Goal: Task Accomplishment & Management: Manage account settings

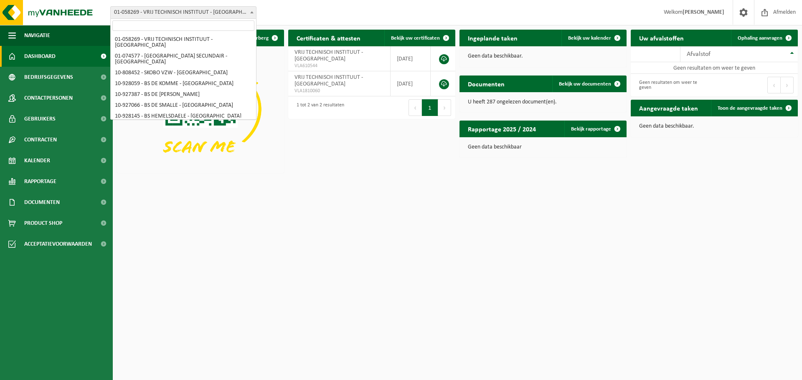
click at [253, 12] on b at bounding box center [251, 12] width 3 height 2
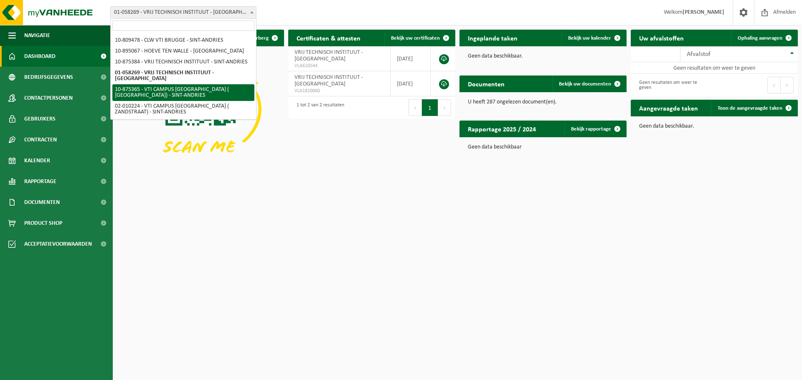
select select "107047"
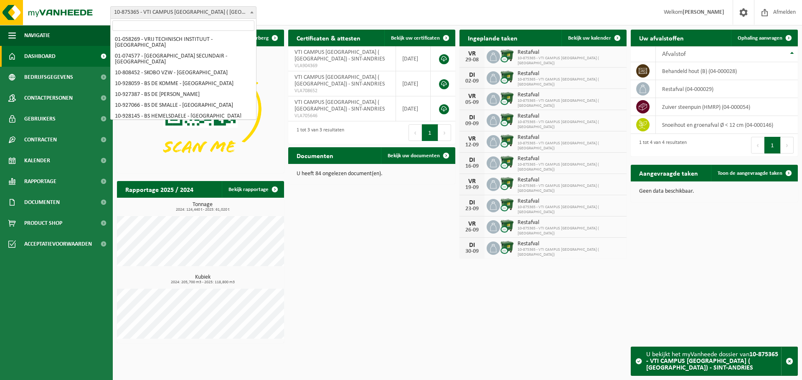
click at [252, 12] on b at bounding box center [251, 12] width 3 height 2
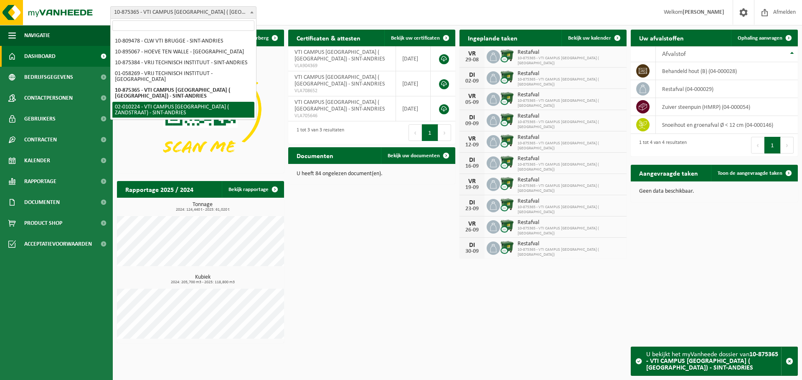
scroll to position [260, 0]
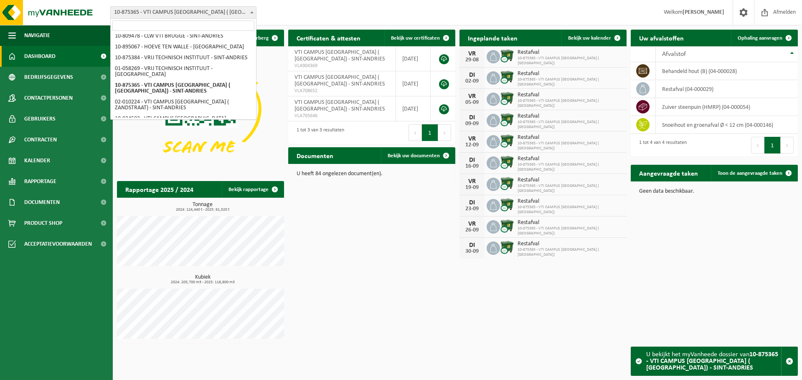
select select "121282"
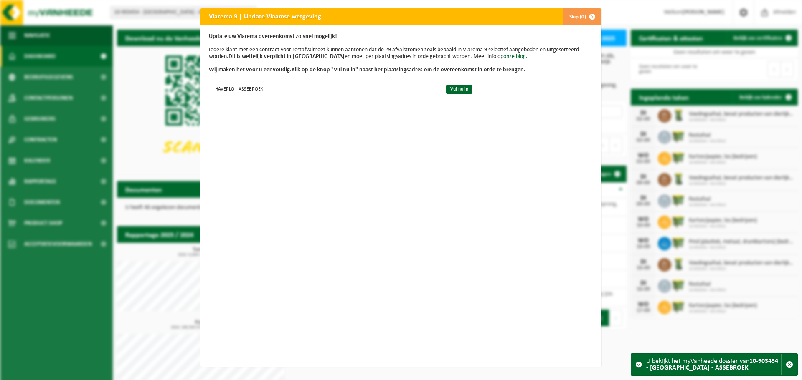
click at [589, 15] on span "button" at bounding box center [592, 16] width 17 height 17
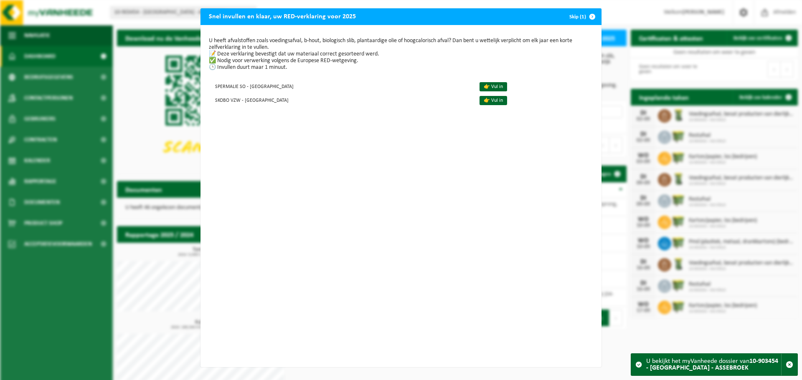
click at [589, 16] on span "button" at bounding box center [592, 16] width 17 height 17
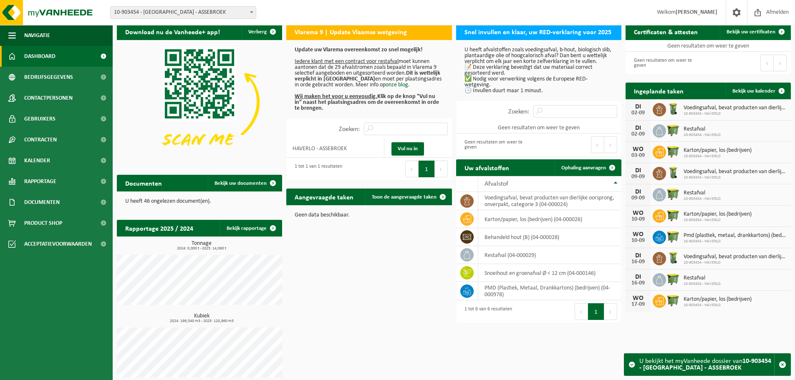
scroll to position [12, 0]
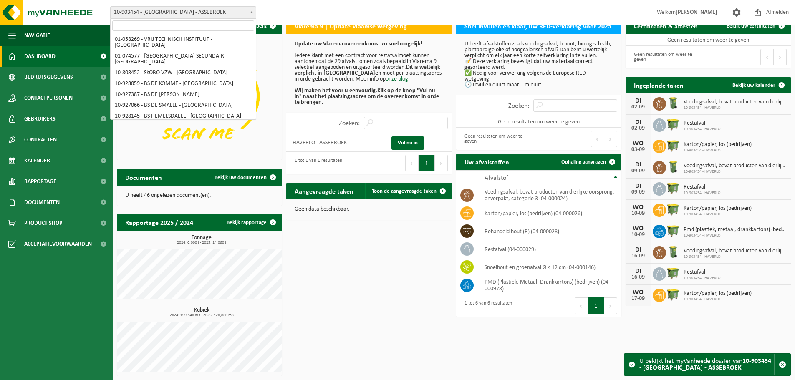
click at [253, 9] on span at bounding box center [252, 12] width 8 height 11
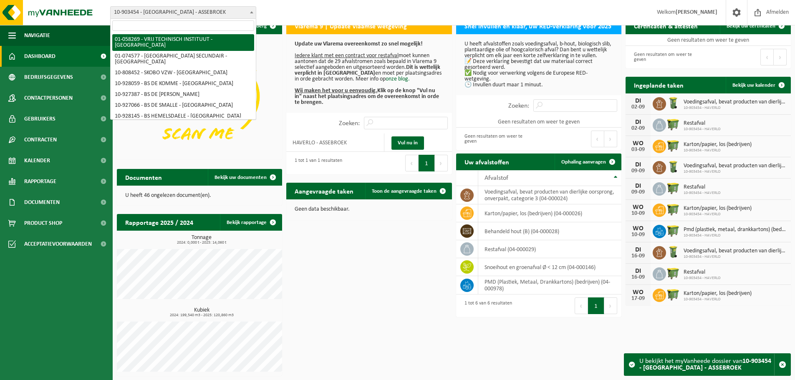
select select "10853"
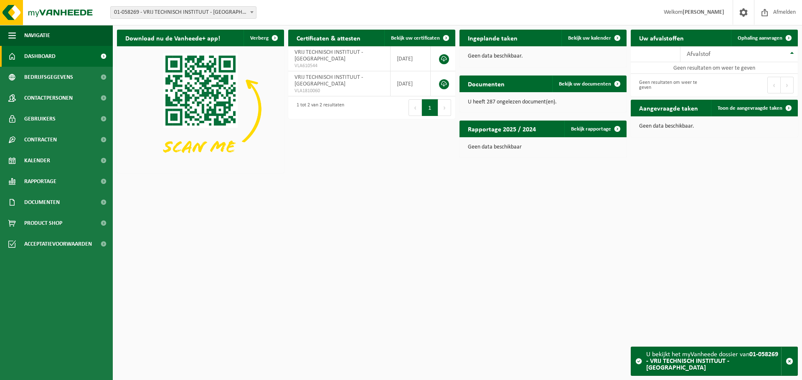
click at [251, 13] on b at bounding box center [251, 12] width 3 height 2
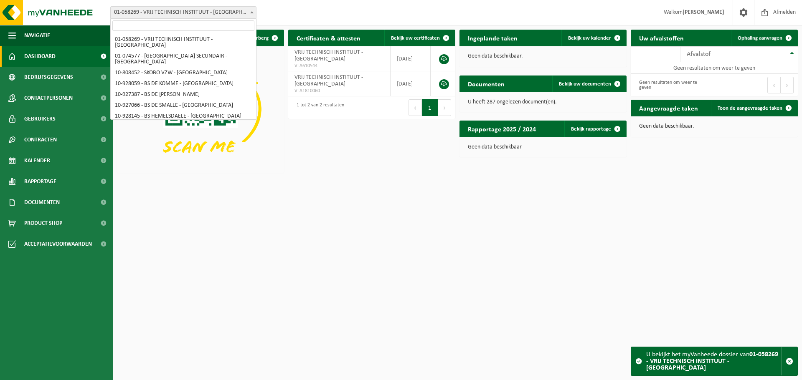
scroll to position [256, 0]
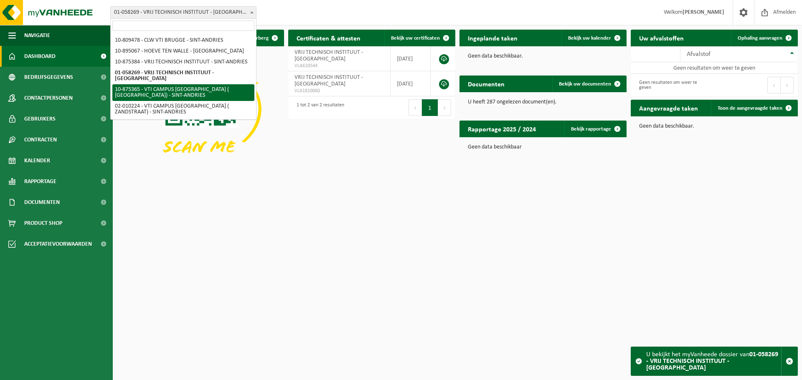
select select "107047"
